Goal: Task Accomplishment & Management: Manage account settings

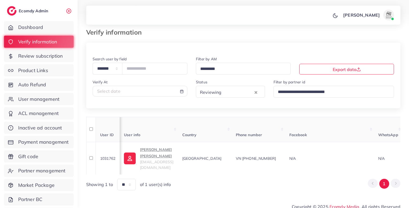
scroll to position [0, 457]
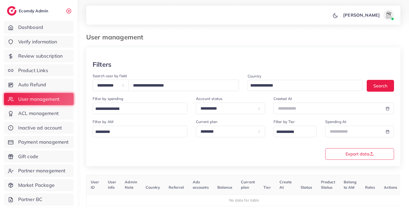
select select "*****"
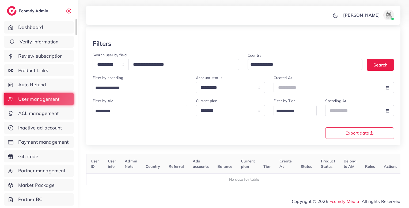
click at [31, 46] on link "Verify information" at bounding box center [39, 42] width 70 height 12
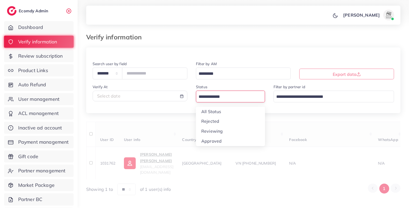
click at [203, 100] on input "Search for option" at bounding box center [227, 97] width 61 height 8
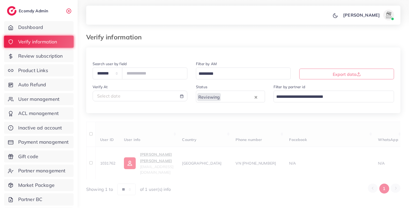
click at [206, 128] on div "**********" at bounding box center [243, 121] width 315 height 148
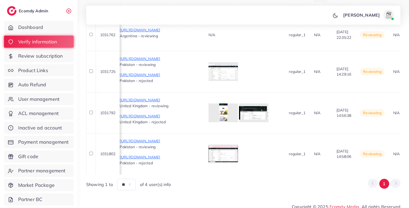
scroll to position [0, 331]
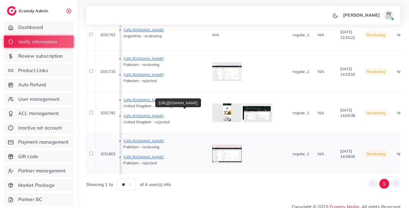
click at [204, 138] on p "https://www.accessoryx.shop/products/coolingmaster-al-11-magnetic-mobile-cooler…" at bounding box center [164, 141] width 80 height 6
click at [242, 144] on div at bounding box center [226, 153] width 29 height 19
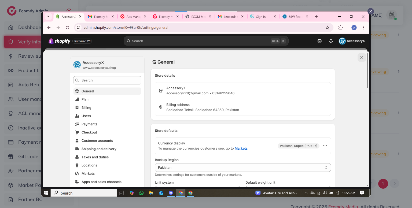
click at [372, 160] on div at bounding box center [206, 104] width 412 height 208
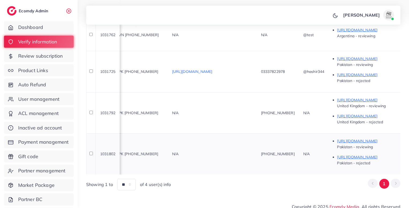
scroll to position [0, 0]
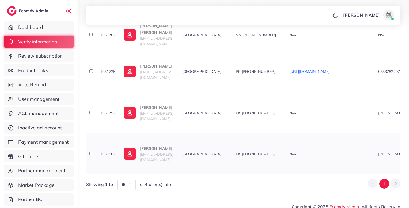
click at [161, 145] on p "Wasif Ali" at bounding box center [156, 148] width 33 height 6
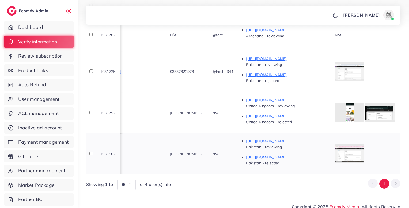
scroll to position [0, 474]
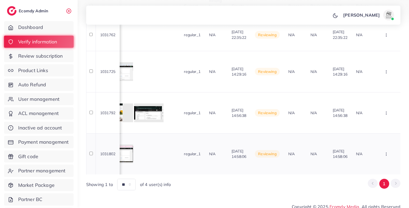
click at [386, 37] on icon "button" at bounding box center [386, 35] width 4 height 4
click at [369, 123] on span "Reject" at bounding box center [368, 125] width 13 height 5
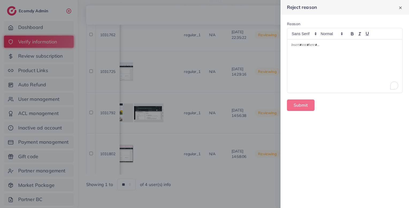
click at [331, 74] on div "To enrich screen reader interactions, please activate Accessibility in Grammarl…" at bounding box center [345, 65] width 115 height 53
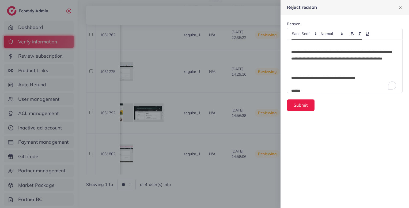
scroll to position [0, 0]
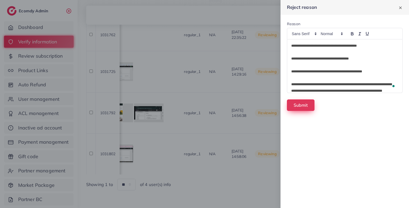
click at [301, 103] on button "Submit" at bounding box center [301, 105] width 28 height 12
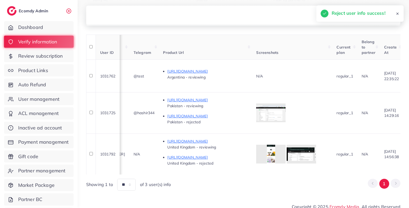
scroll to position [0, 282]
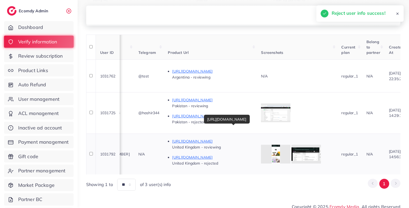
click at [249, 138] on p "https://www.hashmibrandltduk.com/products/nnetm-907" at bounding box center [212, 141] width 80 height 6
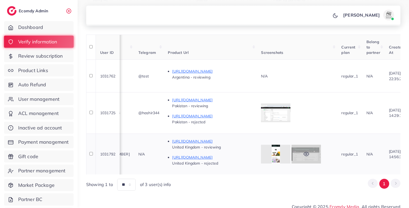
click at [309, 151] on icon at bounding box center [307, 154] width 6 height 6
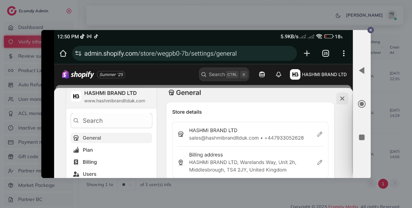
click at [333, 190] on div at bounding box center [206, 104] width 412 height 208
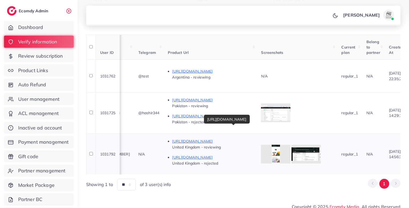
click at [253, 138] on p "https://www.hashmibrandltduk.com/products/nnetm-907" at bounding box center [212, 141] width 80 height 6
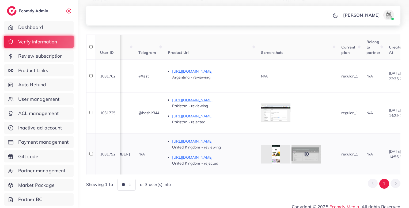
click at [321, 150] on div at bounding box center [306, 154] width 29 height 19
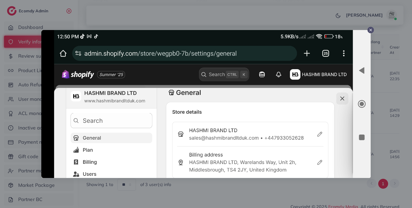
click at [385, 146] on div at bounding box center [206, 104] width 412 height 208
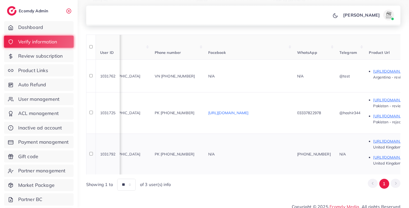
scroll to position [0, 80]
click at [196, 152] on span "PK +923063917937" at bounding box center [176, 154] width 40 height 5
copy span "923063917937"
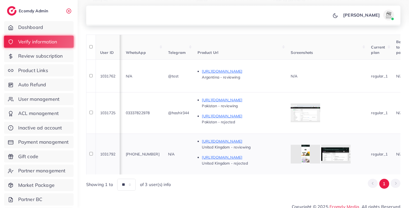
scroll to position [0, 286]
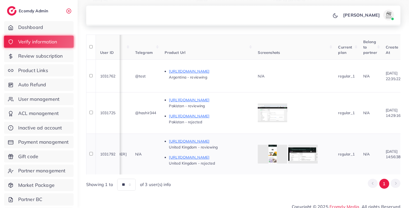
click at [131, 150] on td "+447933052628" at bounding box center [110, 153] width 42 height 41
copy span "447933052628"
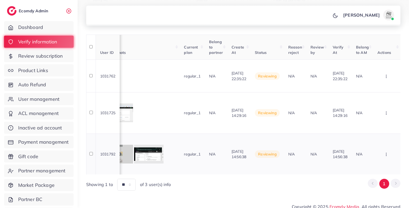
scroll to position [0, 474]
click at [384, 82] on button "button" at bounding box center [387, 76] width 19 height 12
click at [369, 111] on span "Approve" at bounding box center [371, 113] width 18 height 5
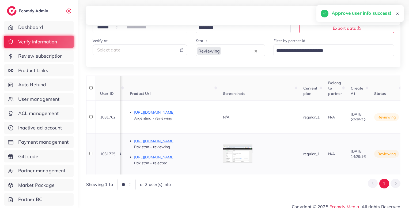
scroll to position [0, 266]
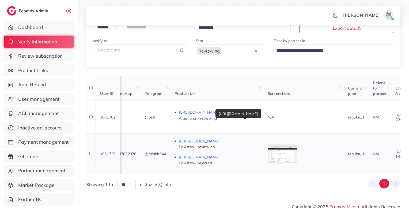
click at [259, 138] on p "https://watchaura11.myshopify.com/products/poedagar-luxury-watch-for-men" at bounding box center [219, 141] width 80 height 6
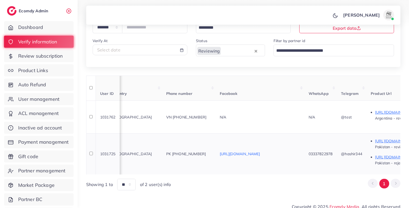
scroll to position [0, 0]
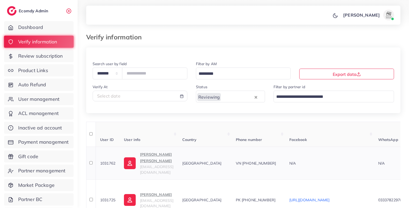
scroll to position [46, 0]
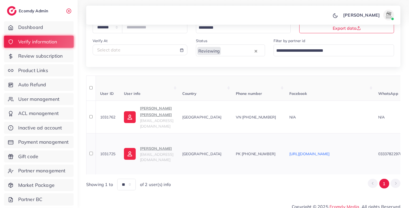
click at [160, 152] on span "khanhashir0089789@gmail.com" at bounding box center [156, 157] width 33 height 10
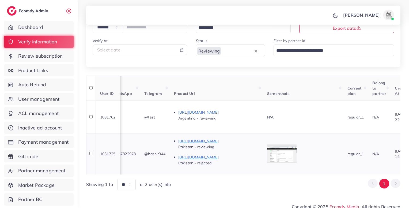
scroll to position [0, 469]
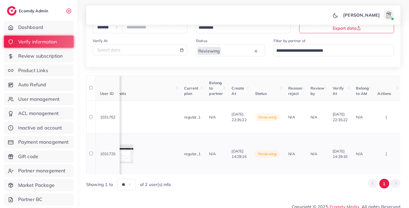
click at [387, 123] on button "button" at bounding box center [387, 117] width 19 height 12
click at [371, 123] on span "Reject" at bounding box center [368, 125] width 13 height 5
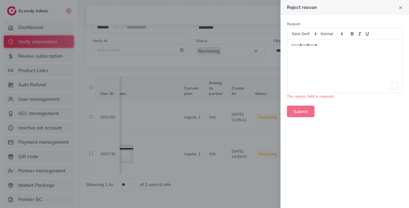
click at [342, 61] on div "To enrich screen reader interactions, please activate Accessibility in Grammarl…" at bounding box center [345, 65] width 115 height 53
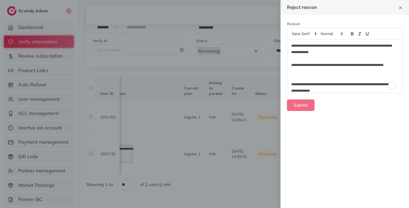
scroll to position [13, 0]
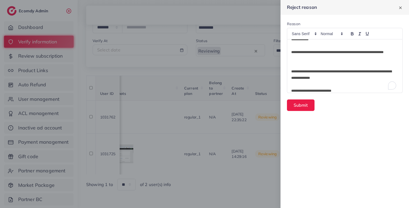
click at [322, 64] on p "To enrich screen reader interactions, please activate Accessibility in Grammarl…" at bounding box center [345, 65] width 107 height 6
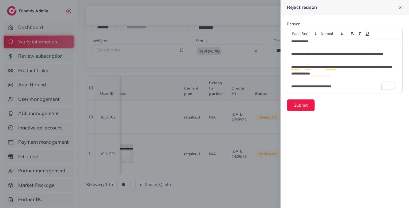
scroll to position [11, 0]
click at [303, 48] on p "To enrich screen reader interactions, please activate Accessibility in Grammarl…" at bounding box center [345, 48] width 107 height 6
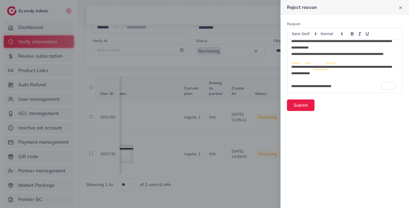
scroll to position [4, 0]
click at [311, 78] on p "To enrich screen reader interactions, please activate Accessibility in Grammarl…" at bounding box center [345, 80] width 107 height 6
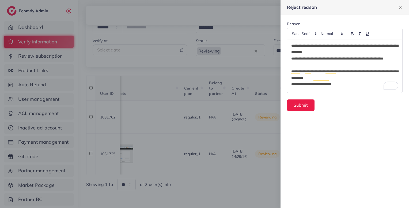
scroll to position [20, 0]
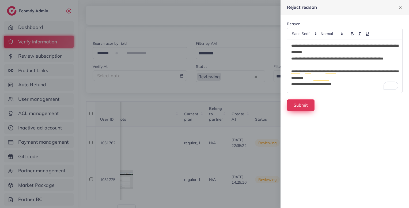
click at [304, 106] on button "Submit" at bounding box center [301, 105] width 28 height 12
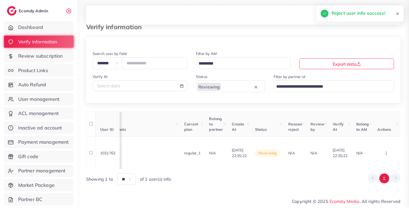
scroll to position [5, 0]
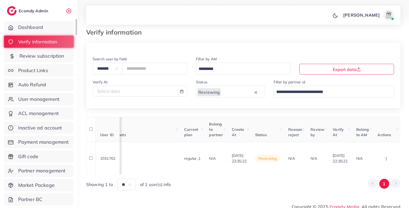
click at [35, 56] on span "Review subscription" at bounding box center [42, 56] width 45 height 7
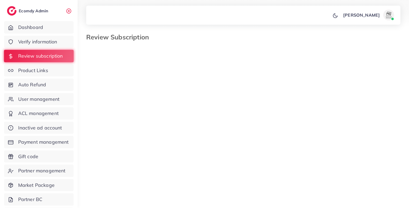
select select "*******"
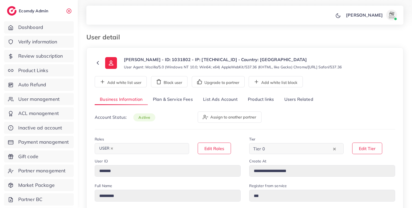
select select "********"
click at [267, 97] on link "Product links" at bounding box center [260, 100] width 36 height 12
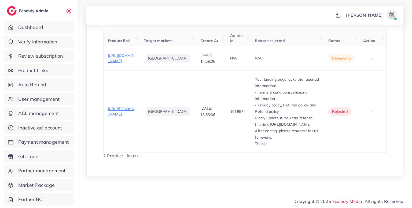
scroll to position [194, 0]
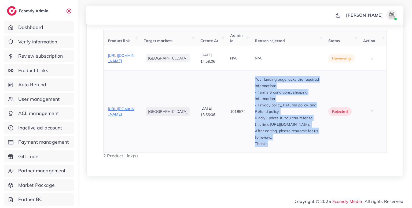
drag, startPoint x: 241, startPoint y: 99, endPoint x: 264, endPoint y: 169, distance: 73.4
click at [264, 147] on div "Your landing page lacks the required information: - Terms & conditions, shippin…" at bounding box center [287, 111] width 65 height 71
copy div "Your landing page lacks the required information: - Terms & conditions, shippin…"
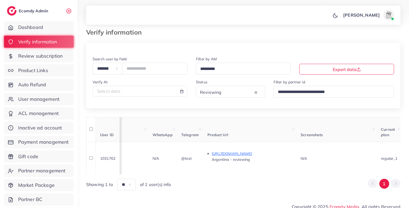
scroll to position [0, 226]
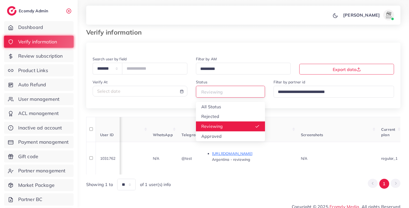
click at [215, 92] on div "Reviewing" at bounding box center [228, 91] width 61 height 9
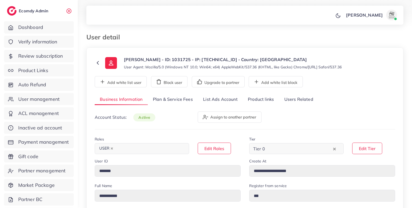
select select "********"
drag, startPoint x: 0, startPoint y: 0, endPoint x: 265, endPoint y: 99, distance: 282.6
click at [265, 99] on link "Product links" at bounding box center [260, 100] width 36 height 12
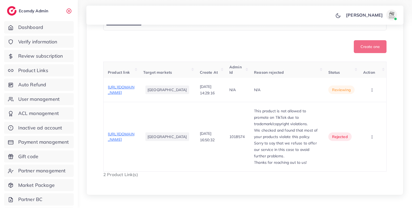
scroll to position [180, 0]
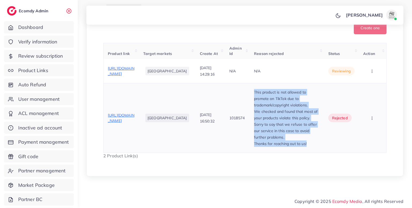
drag, startPoint x: 252, startPoint y: 89, endPoint x: 315, endPoint y: 143, distance: 82.9
click at [315, 143] on td "This product is not allowed to promote on TikTok due to trademark/copyright vio…" at bounding box center [286, 117] width 74 height 69
copy div "This product is not allowed to promote on TikTok due to trademark/copyright vio…"
